Goal: Navigation & Orientation: Find specific page/section

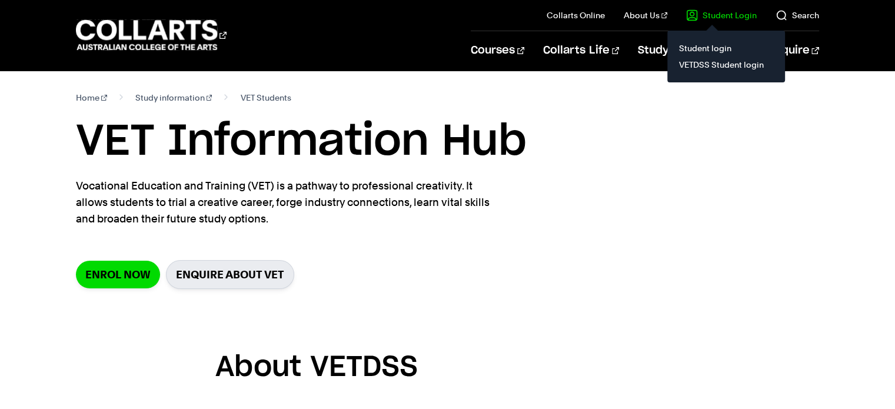
click at [708, 16] on link "Student Login" at bounding box center [721, 15] width 71 height 12
click at [702, 69] on link "VETDSS Student login" at bounding box center [726, 65] width 99 height 16
click at [719, 64] on link "VETDSS Student login" at bounding box center [726, 65] width 99 height 16
